Goal: Task Accomplishment & Management: Manage account settings

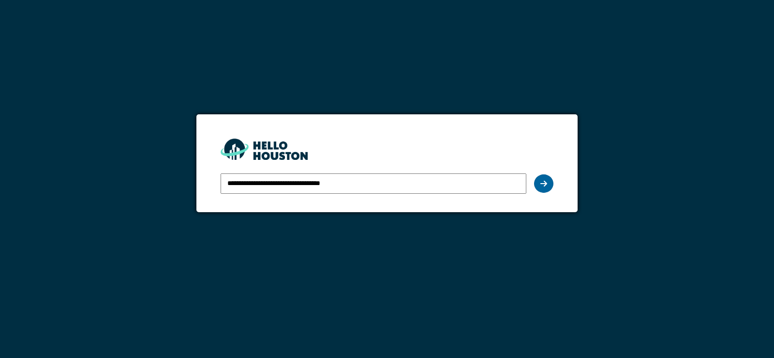
click at [549, 185] on div at bounding box center [543, 183] width 19 height 18
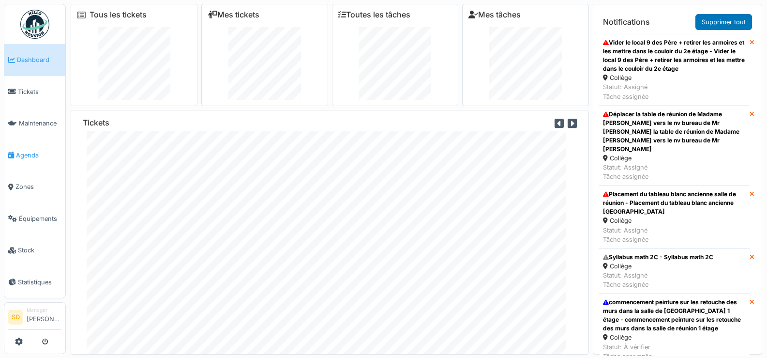
click at [23, 151] on span "Agenda" at bounding box center [38, 155] width 45 height 9
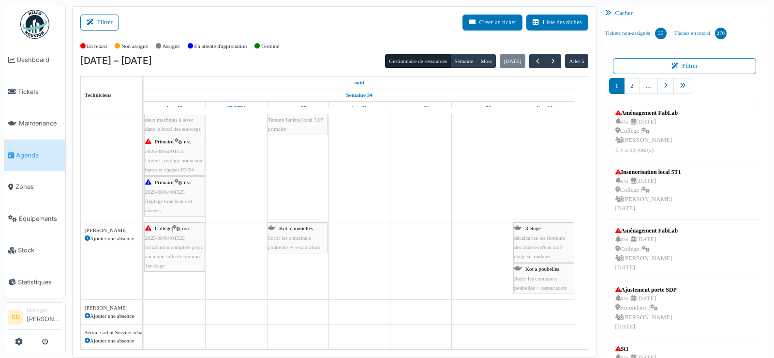
scroll to position [362, 0]
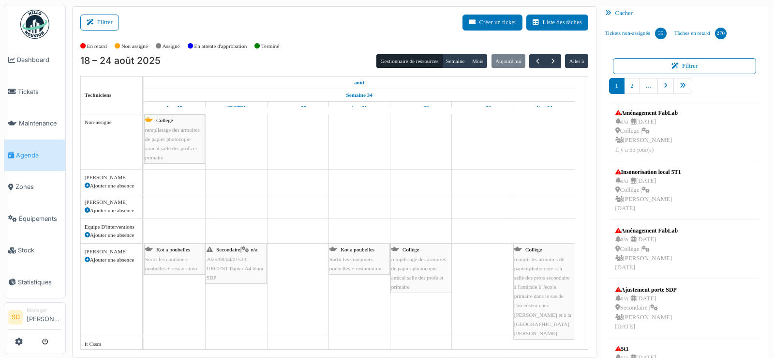
click at [112, 158] on div "Non-assigné" at bounding box center [111, 141] width 61 height 55
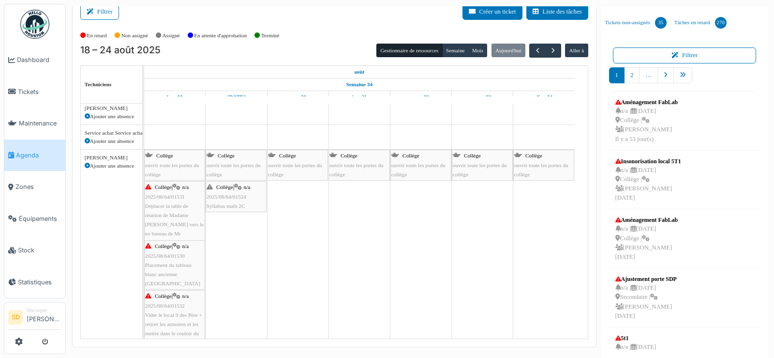
scroll to position [528, 0]
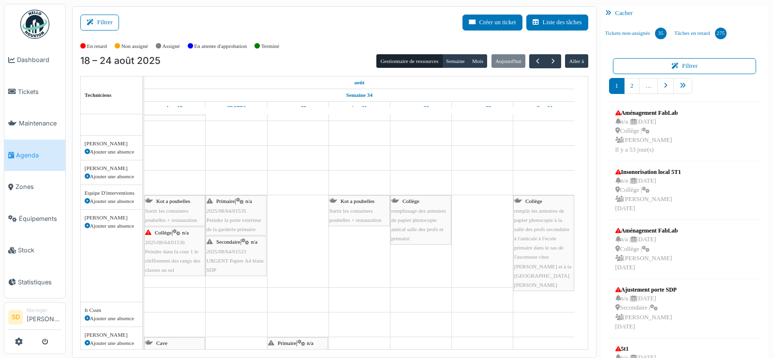
scroll to position [48, 0]
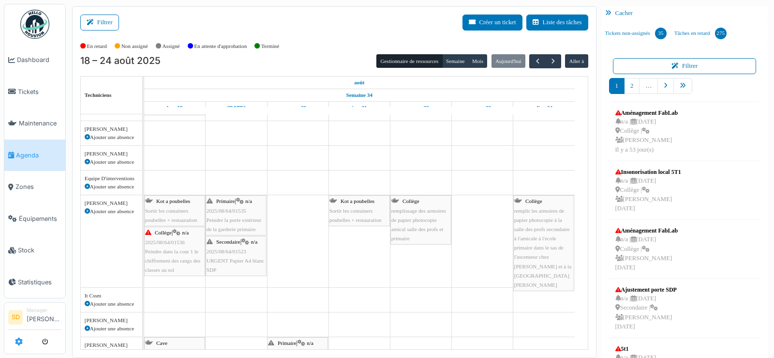
click at [17, 338] on icon at bounding box center [19, 341] width 8 height 8
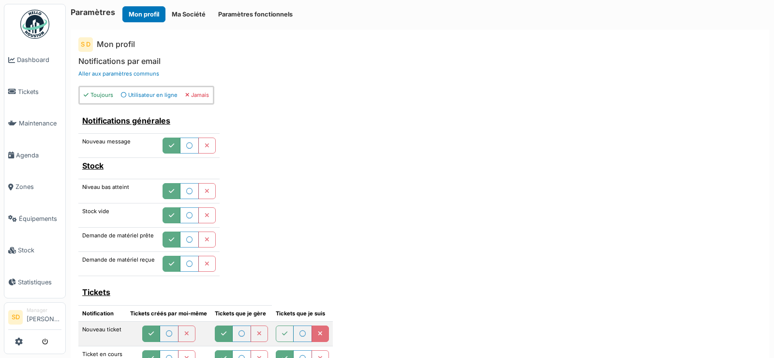
scroll to position [242, 0]
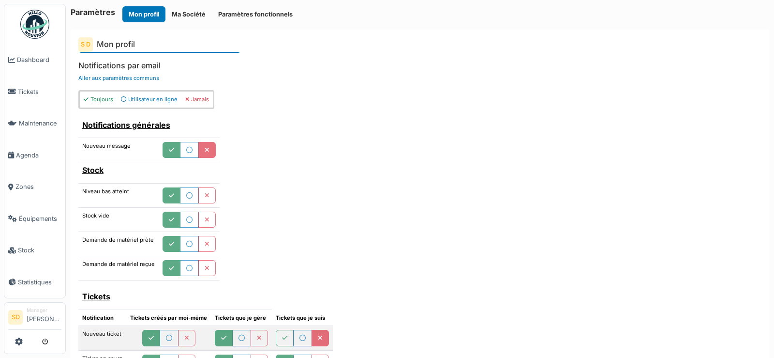
click at [205, 148] on icon "button" at bounding box center [207, 150] width 5 height 6
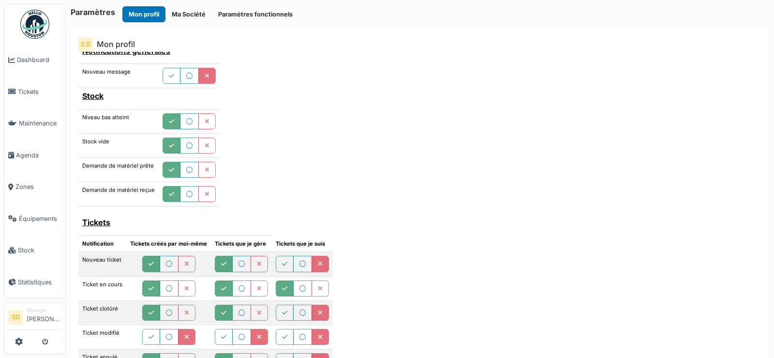
scroll to position [339, 0]
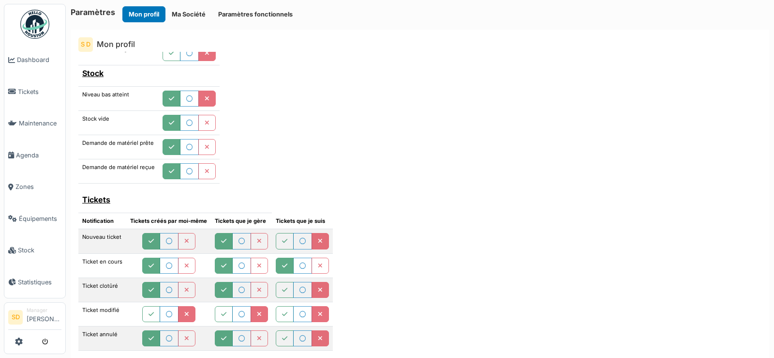
click at [205, 97] on icon "button" at bounding box center [207, 99] width 5 height 6
click at [205, 121] on icon "button" at bounding box center [207, 123] width 5 height 6
click at [205, 148] on icon "button" at bounding box center [207, 147] width 5 height 6
click at [208, 174] on button "button" at bounding box center [206, 171] width 17 height 16
click at [259, 165] on div "Notifications générales Nouveau message Stock Niveau bas atteint Stock vide Dem…" at bounding box center [419, 285] width 683 height 530
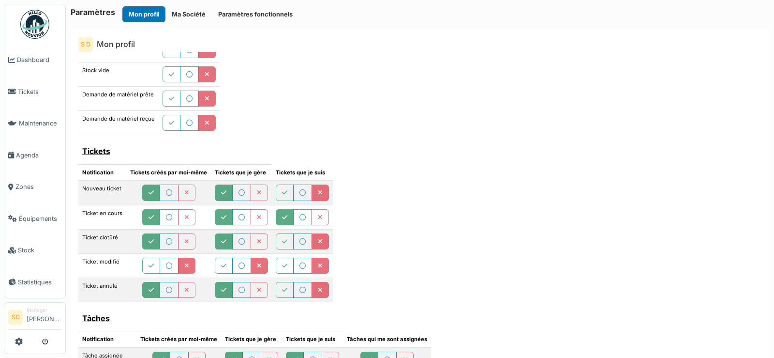
scroll to position [436, 0]
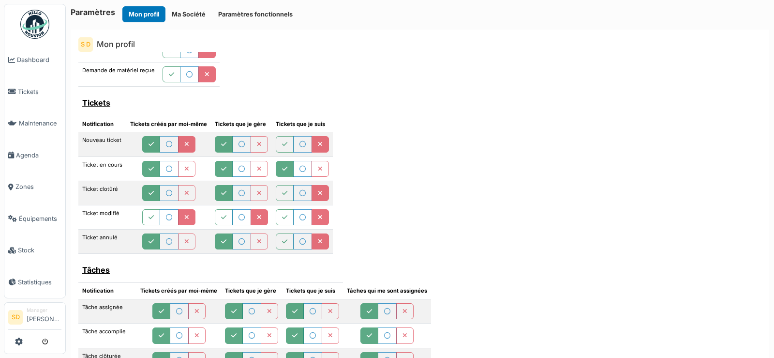
click at [189, 138] on button "button" at bounding box center [186, 144] width 17 height 16
click at [257, 145] on icon "button" at bounding box center [259, 144] width 5 height 6
click at [190, 166] on button "button" at bounding box center [186, 169] width 17 height 16
click at [257, 167] on icon "button" at bounding box center [259, 169] width 5 height 6
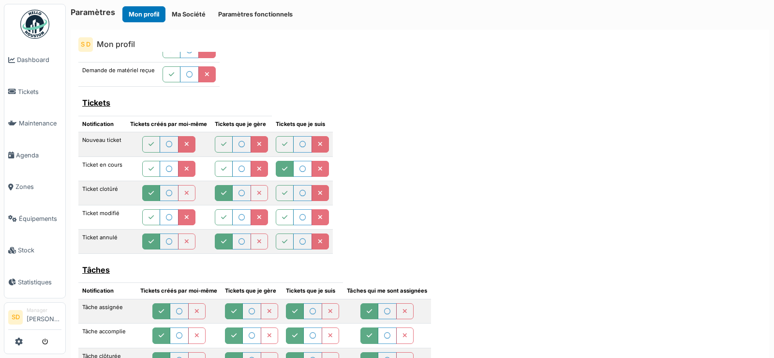
click at [319, 166] on icon "button" at bounding box center [320, 169] width 5 height 6
click at [182, 192] on button "button" at bounding box center [186, 193] width 17 height 16
click at [253, 198] on button "button" at bounding box center [259, 193] width 17 height 16
click at [188, 241] on button "button" at bounding box center [186, 241] width 17 height 16
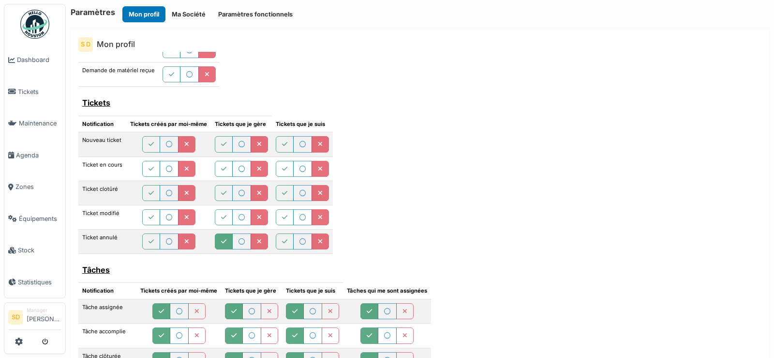
click at [257, 239] on icon "button" at bounding box center [259, 242] width 5 height 6
click at [349, 239] on div "Notifications générales Nouveau message Stock Niveau bas atteint Stock vide Dem…" at bounding box center [419, 188] width 683 height 530
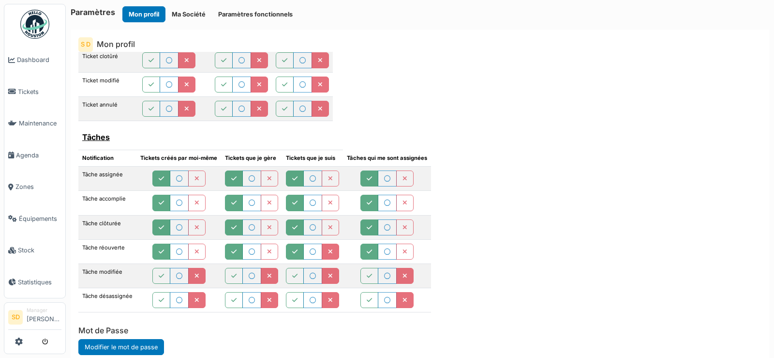
scroll to position [581, 0]
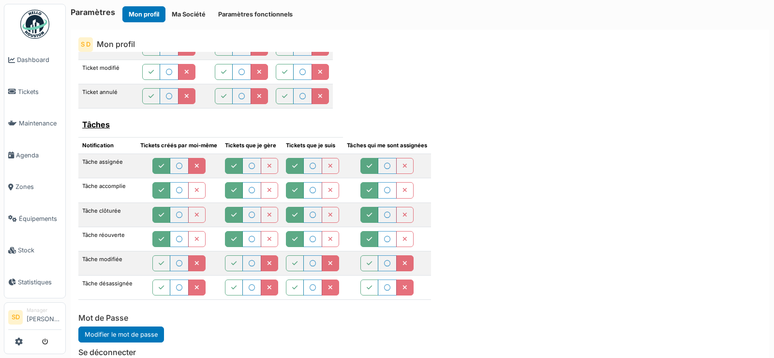
click at [196, 166] on icon "button" at bounding box center [197, 166] width 5 height 6
click at [263, 170] on button "button" at bounding box center [269, 166] width 17 height 16
drag, startPoint x: 325, startPoint y: 170, endPoint x: 371, endPoint y: 169, distance: 46.5
click at [325, 170] on button "button" at bounding box center [330, 166] width 17 height 16
click at [403, 166] on icon "button" at bounding box center [405, 166] width 5 height 6
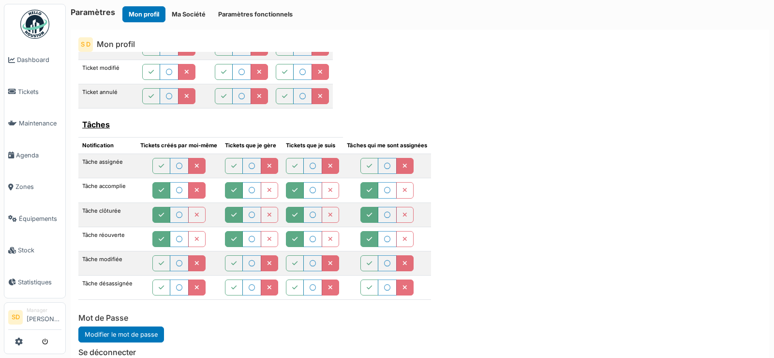
click at [197, 192] on icon "button" at bounding box center [197, 190] width 5 height 6
click at [268, 192] on icon "button" at bounding box center [269, 190] width 5 height 6
click at [332, 197] on button "button" at bounding box center [330, 190] width 17 height 16
click at [403, 190] on icon "button" at bounding box center [405, 190] width 5 height 6
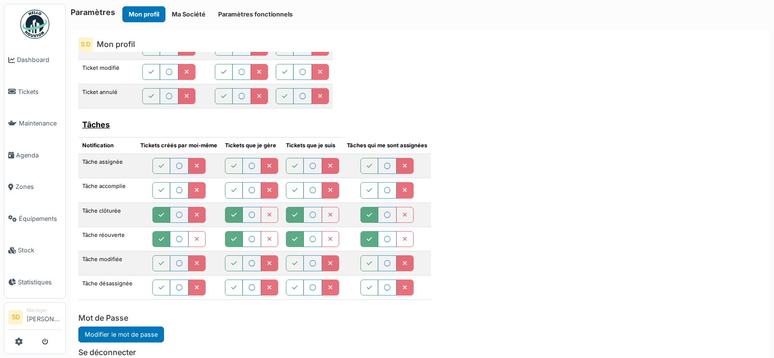
click at [202, 214] on button "button" at bounding box center [196, 215] width 17 height 16
click at [269, 221] on button "button" at bounding box center [269, 215] width 17 height 16
click at [329, 219] on button "button" at bounding box center [330, 215] width 17 height 16
click at [405, 217] on button "button" at bounding box center [404, 215] width 17 height 16
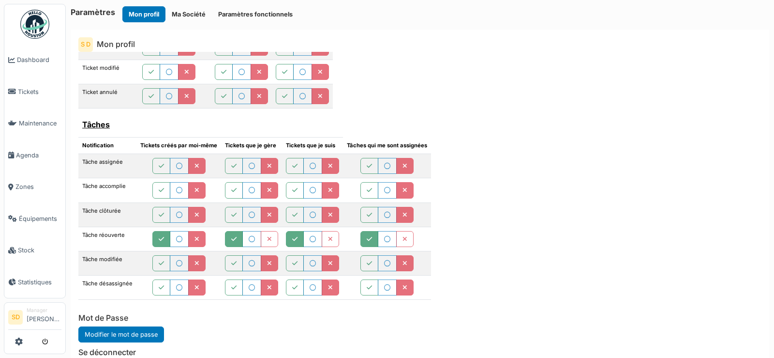
click at [200, 236] on button "button" at bounding box center [196, 239] width 17 height 16
click at [274, 238] on button "button" at bounding box center [269, 239] width 17 height 16
click at [329, 242] on icon "button" at bounding box center [330, 239] width 5 height 6
click at [401, 242] on button "button" at bounding box center [404, 239] width 17 height 16
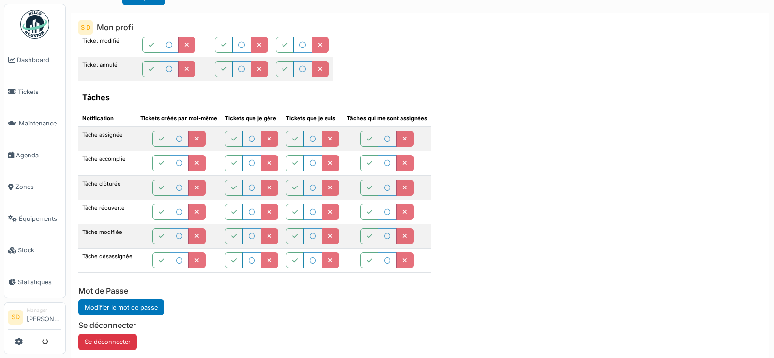
scroll to position [30, 0]
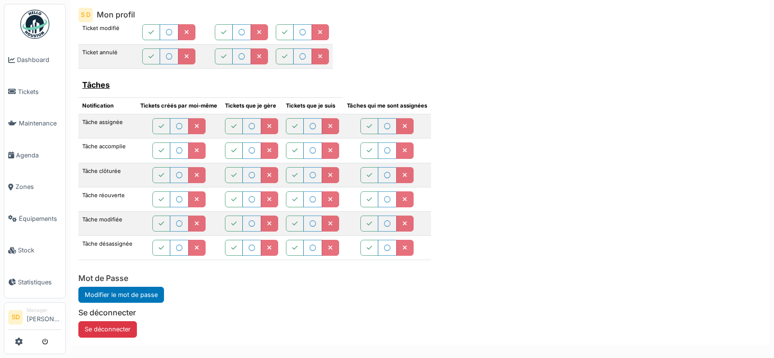
click at [195, 300] on div "Mot de Passe Modifier le mot de passe" at bounding box center [159, 285] width 163 height 35
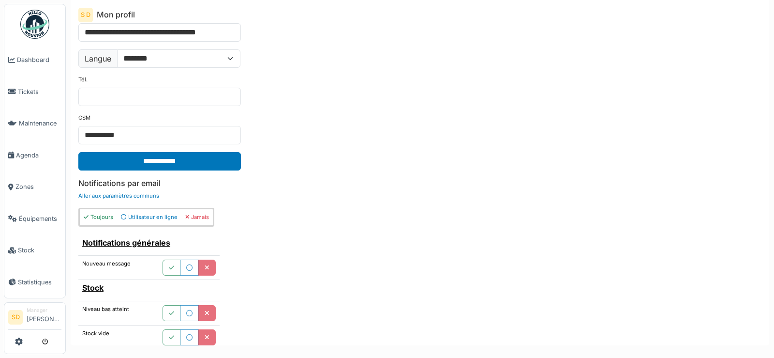
scroll to position [97, 0]
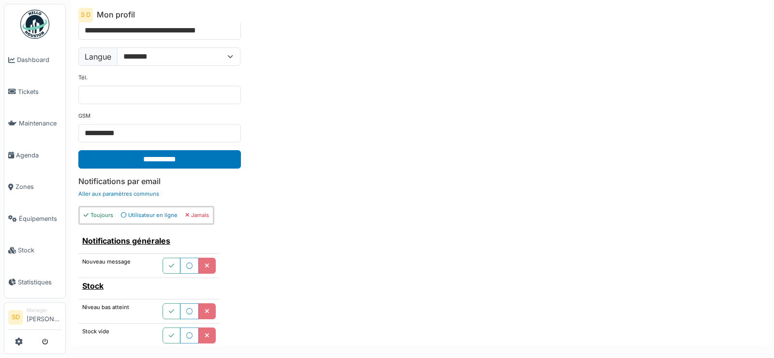
click at [173, 165] on input "**********" at bounding box center [159, 159] width 163 height 18
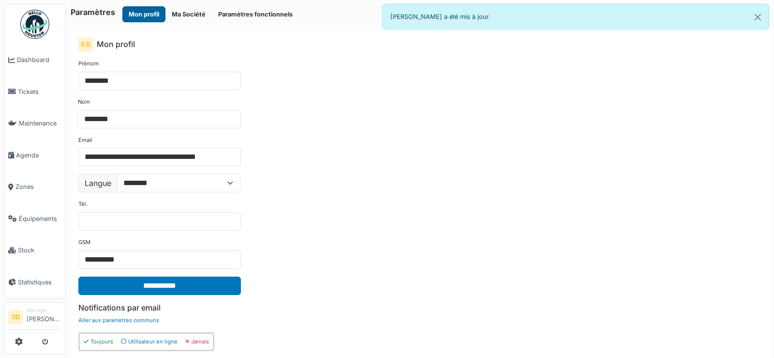
click at [146, 17] on button "Mon profil" at bounding box center [143, 14] width 43 height 16
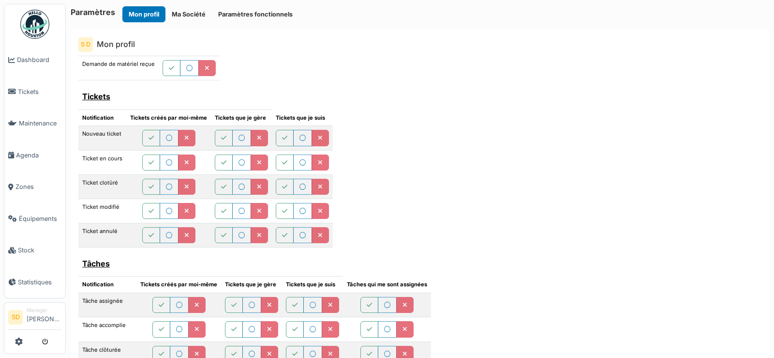
scroll to position [301, 0]
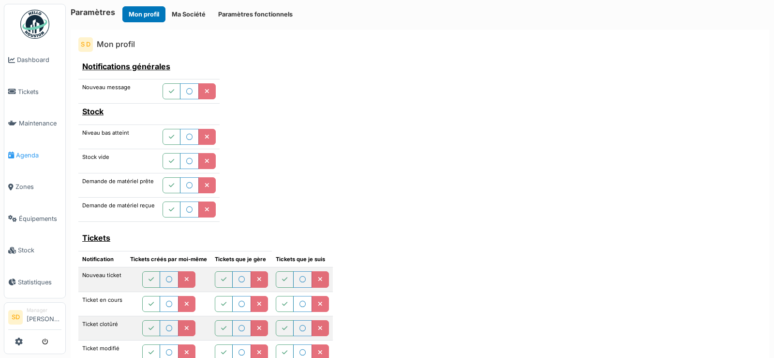
click at [27, 145] on link "Agenda" at bounding box center [34, 155] width 61 height 32
